Goal: Task Accomplishment & Management: Manage account settings

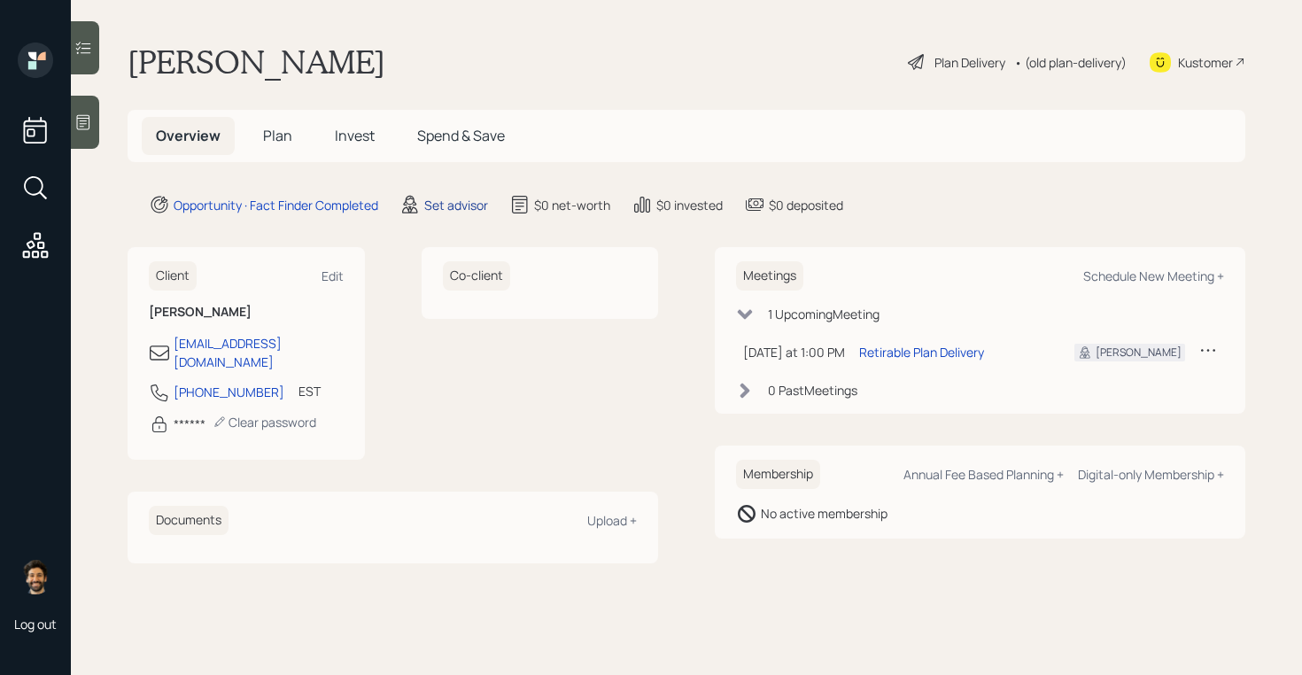
click at [450, 203] on div "Set advisor" at bounding box center [456, 205] width 64 height 19
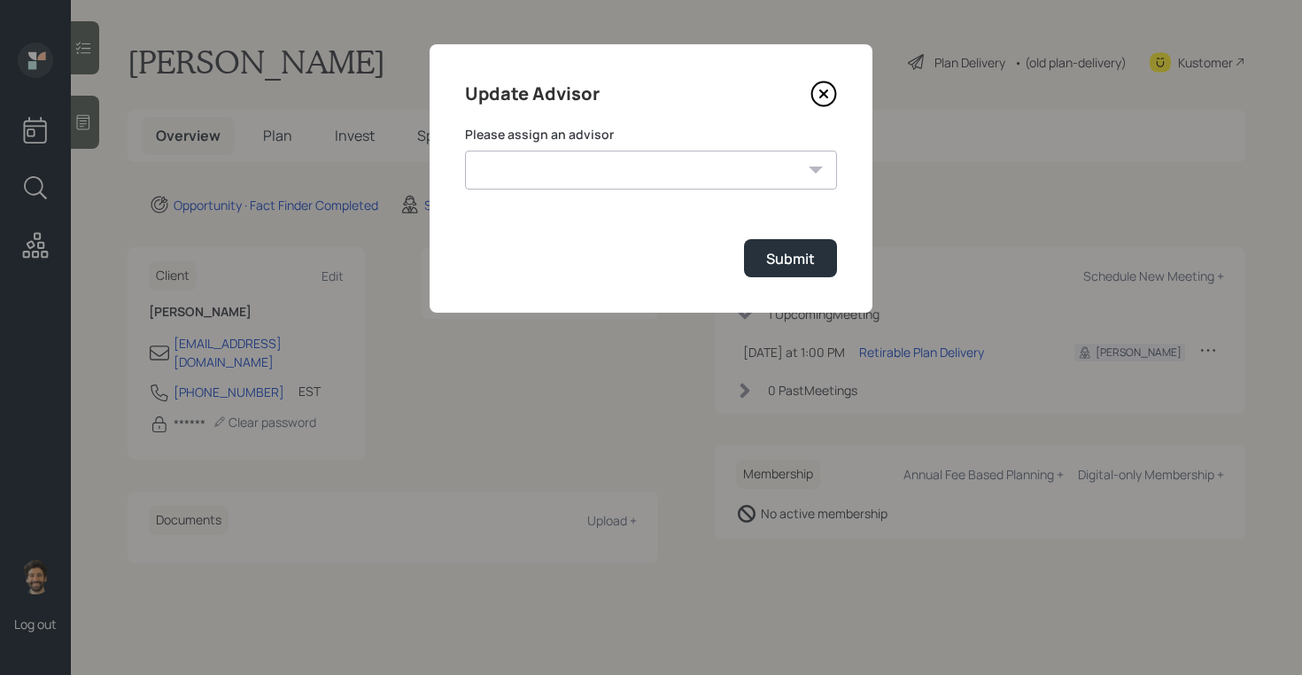
click at [567, 184] on select "[PERSON_NAME] [PERSON_NAME] [PERSON_NAME] End [PERSON_NAME] [PERSON_NAME] [PERS…" at bounding box center [651, 170] width 372 height 39
select select "f14b762f-c7c2-4b89-9227-8fa891345eea"
click at [465, 151] on select "[PERSON_NAME] [PERSON_NAME] [PERSON_NAME] End [PERSON_NAME] [PERSON_NAME] [PERS…" at bounding box center [651, 170] width 372 height 39
click at [789, 249] on div "Submit" at bounding box center [790, 258] width 49 height 19
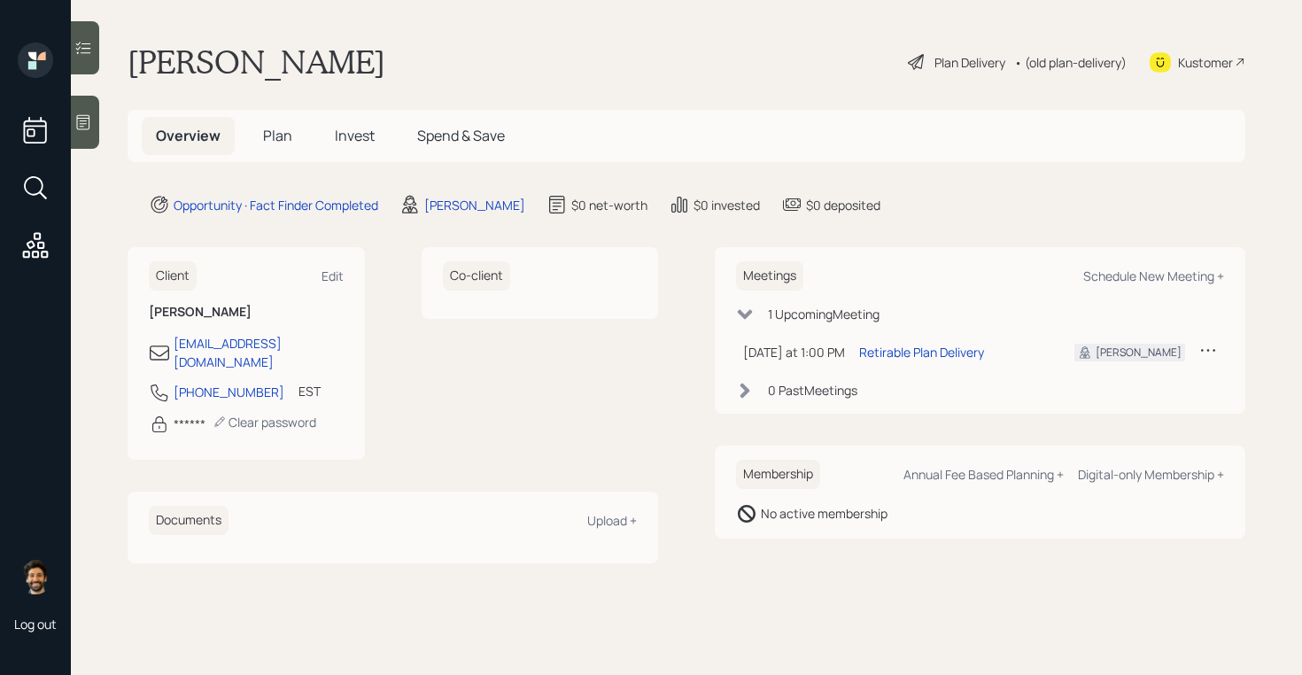
click at [82, 46] on icon at bounding box center [83, 48] width 18 height 18
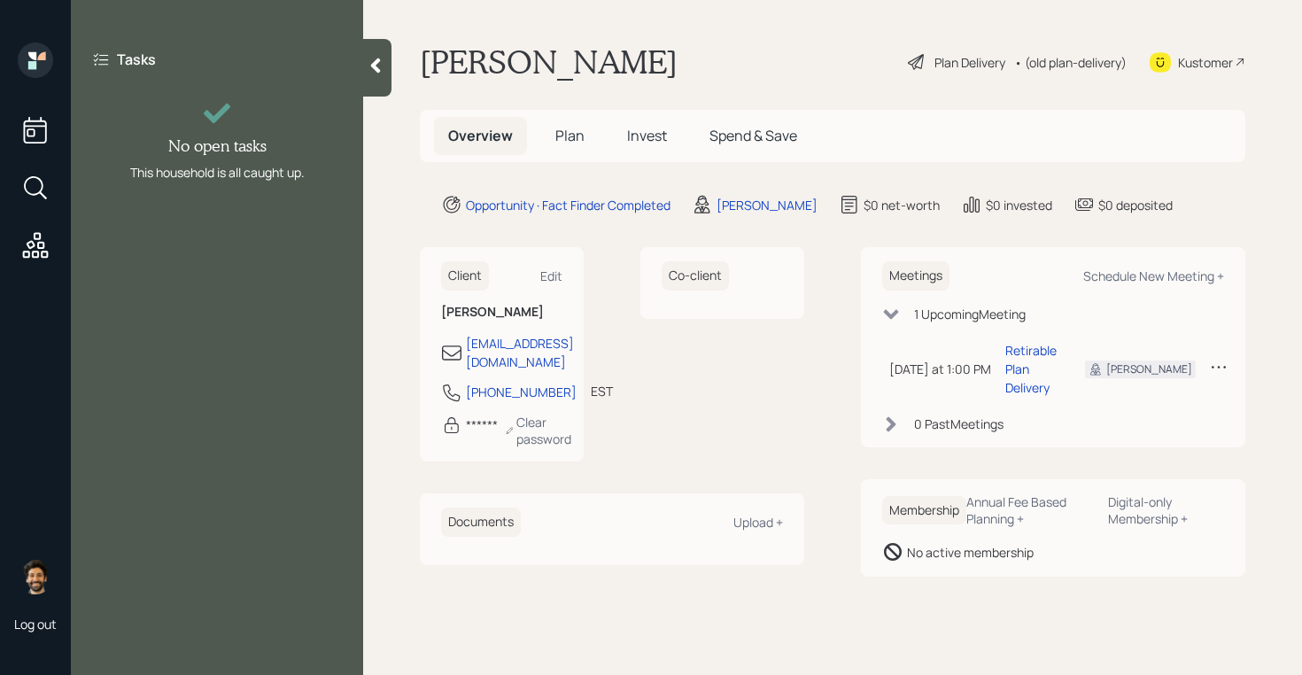
click at [366, 65] on div at bounding box center [377, 68] width 28 height 58
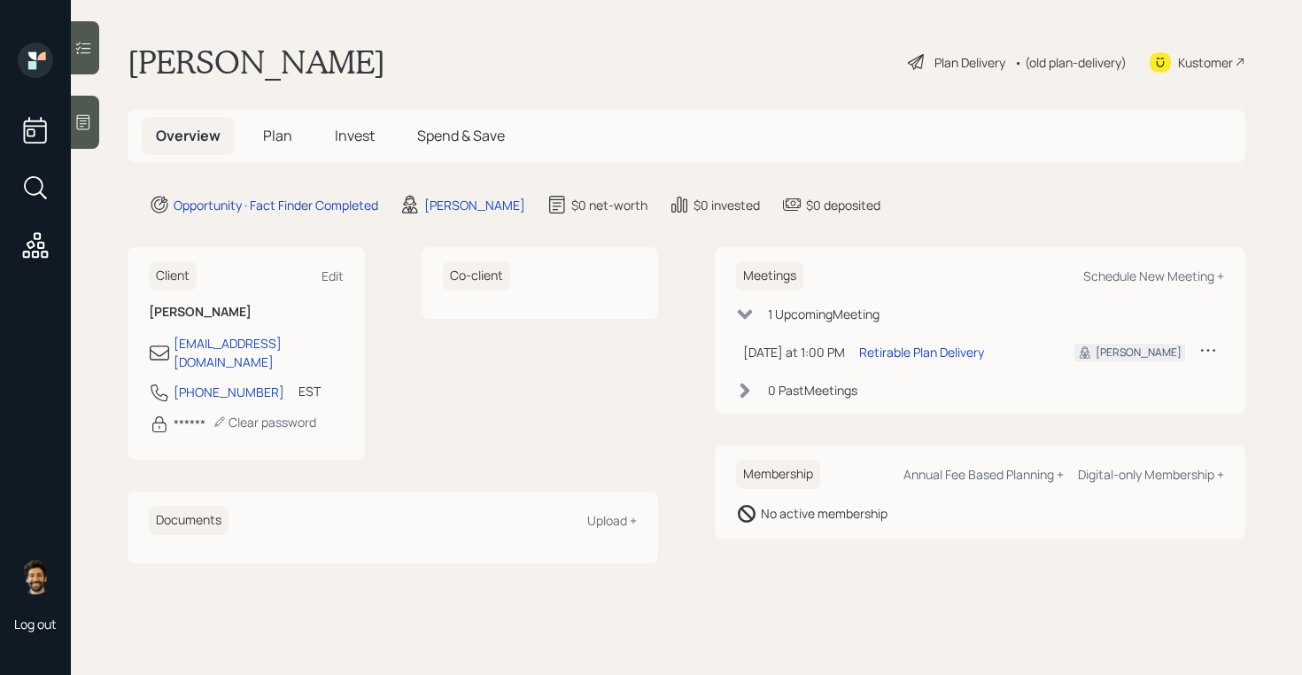
click at [94, 106] on div at bounding box center [85, 122] width 28 height 53
